Goal: Task Accomplishment & Management: Use online tool/utility

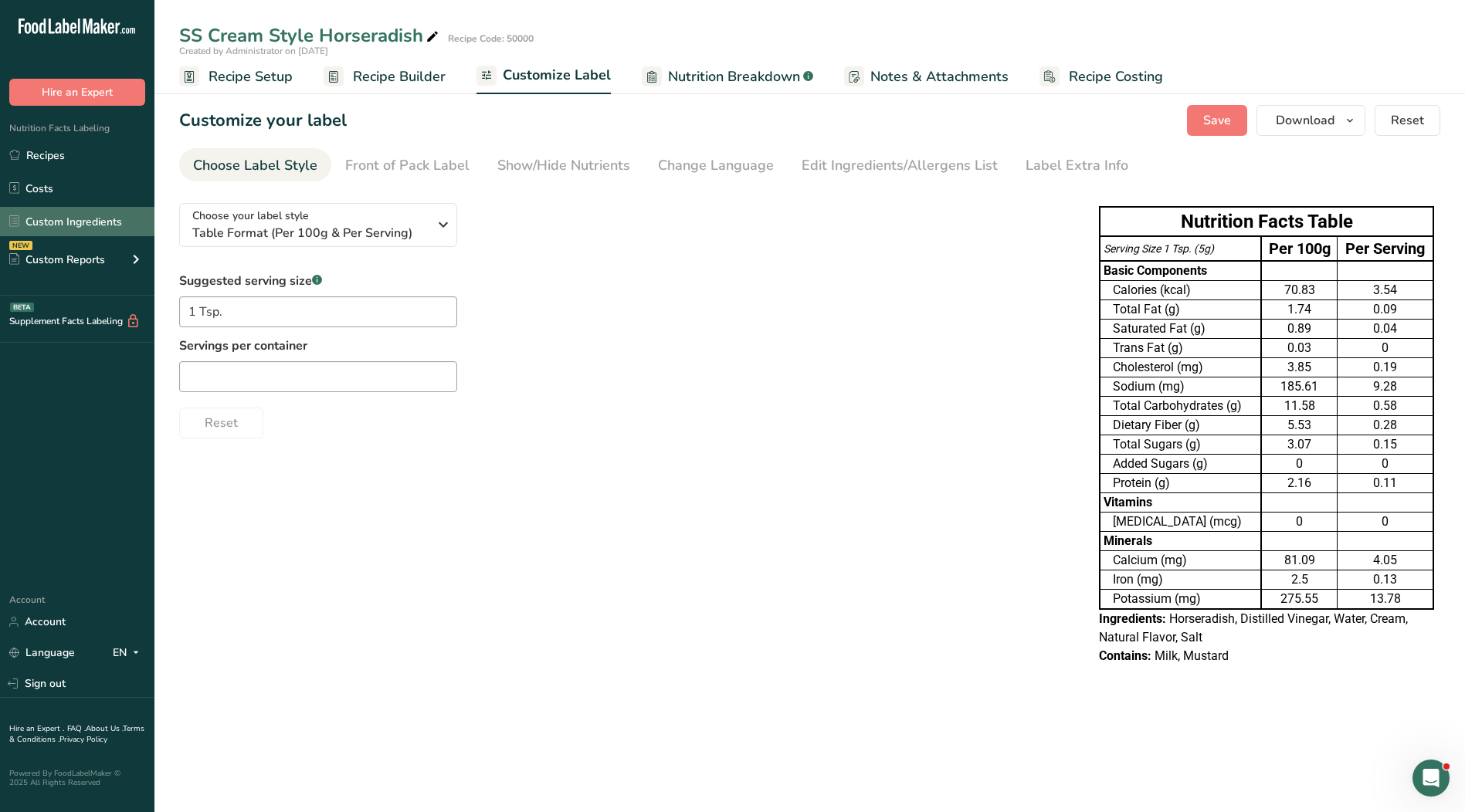
click at [114, 215] on link "Custom Ingredients" at bounding box center [77, 222] width 154 height 30
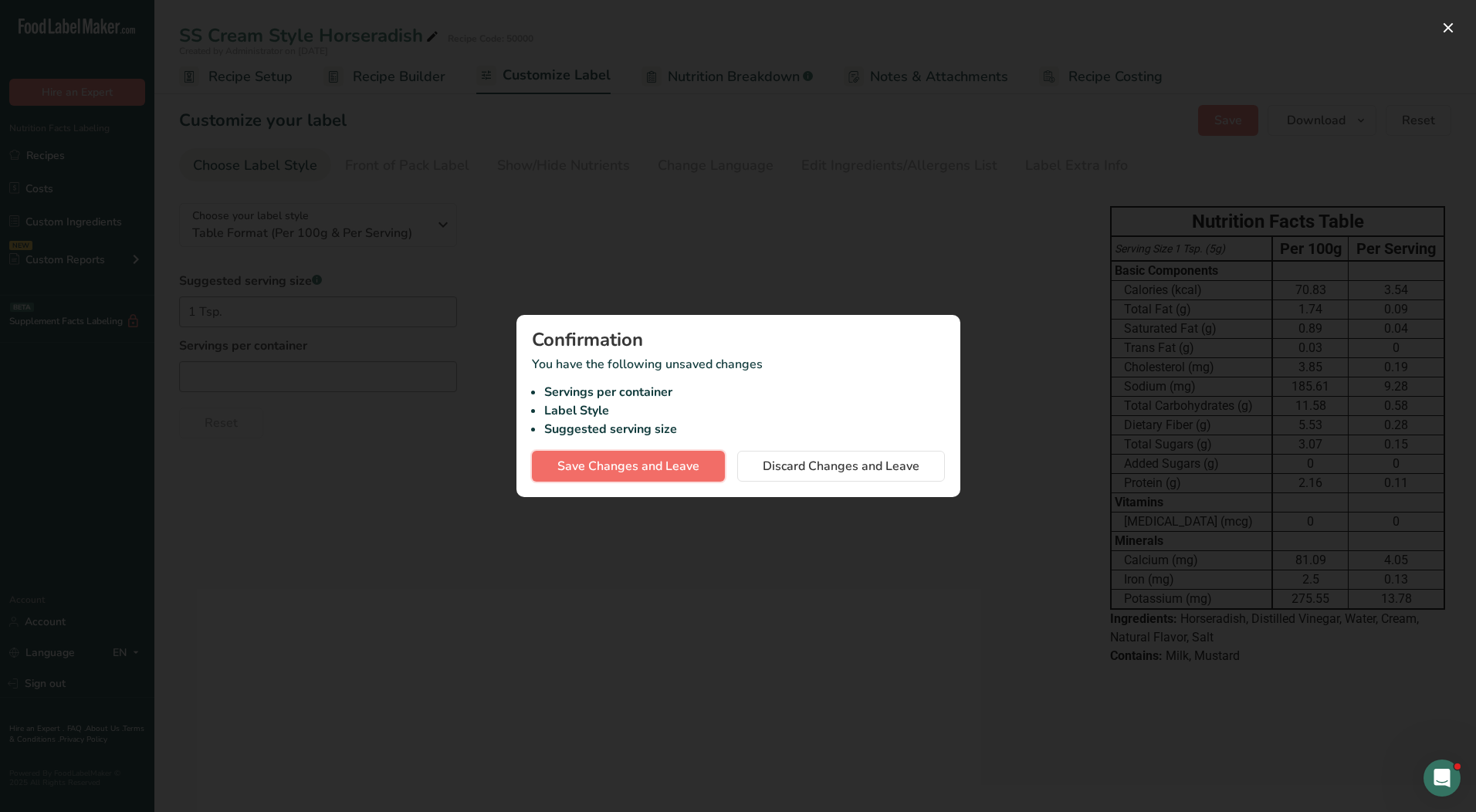
click at [675, 468] on span "Save Changes and Leave" at bounding box center [628, 466] width 142 height 19
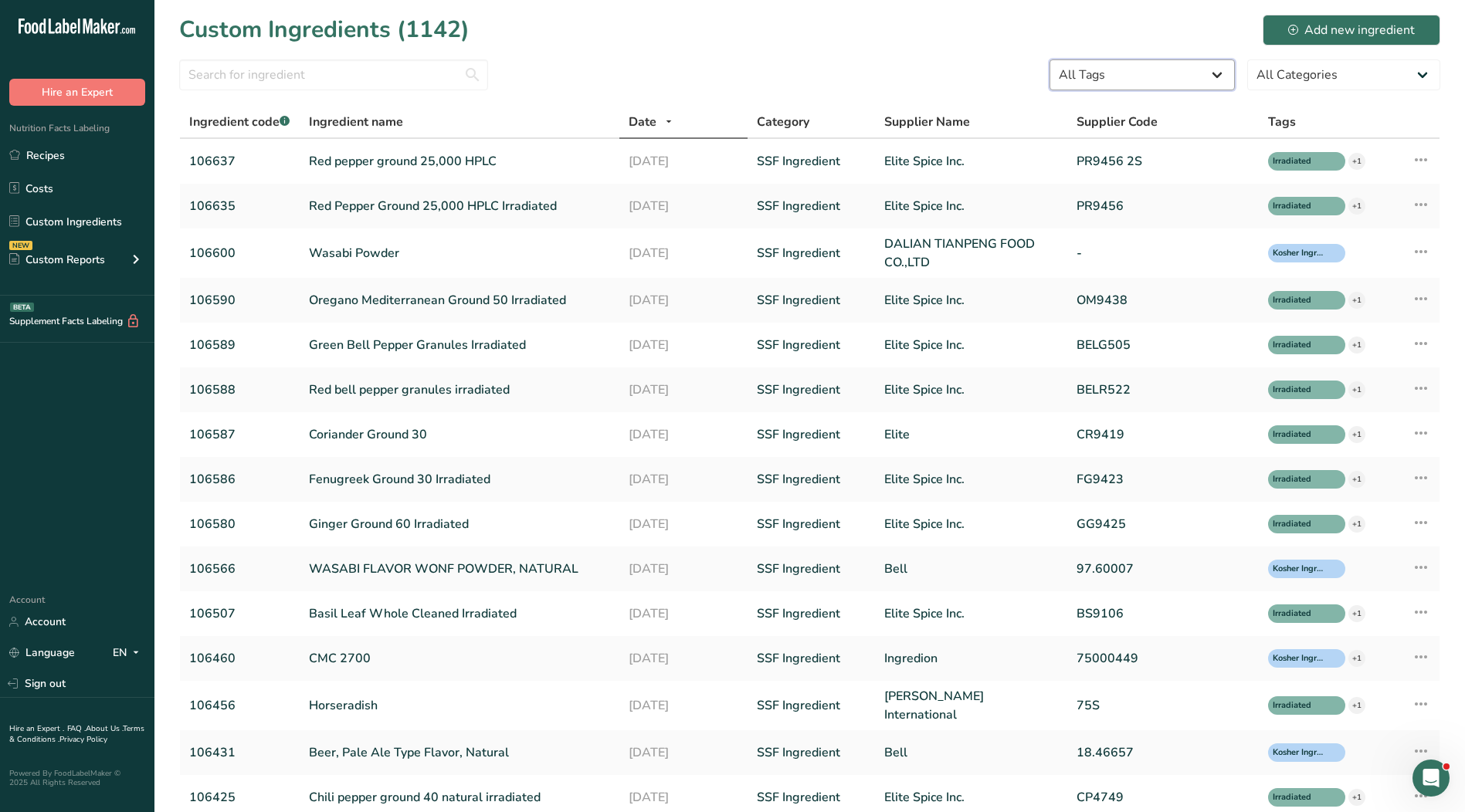
click at [1220, 76] on select "All Tags Irradiated Kosher Ingredient Not Kosher Ingredient Non GMO Project Ver…" at bounding box center [1142, 74] width 186 height 31
select select "394"
click at [1051, 59] on select "All Tags Irradiated Kosher Ingredient Not Kosher Ingredient Non GMO Project Ver…" at bounding box center [1142, 74] width 186 height 31
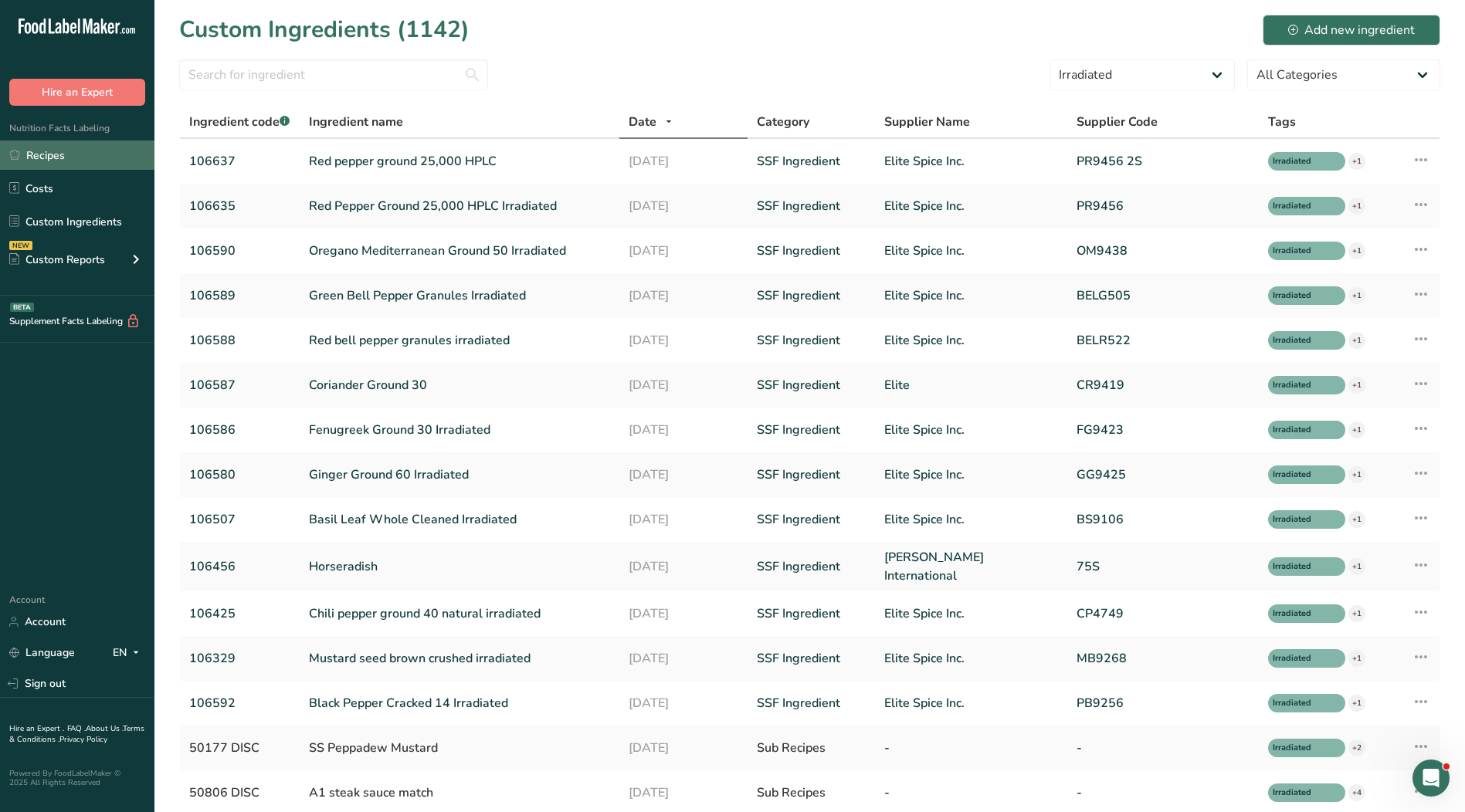
click at [39, 161] on link "Recipes" at bounding box center [77, 155] width 154 height 30
